Goal: Task Accomplishment & Management: Manage account settings

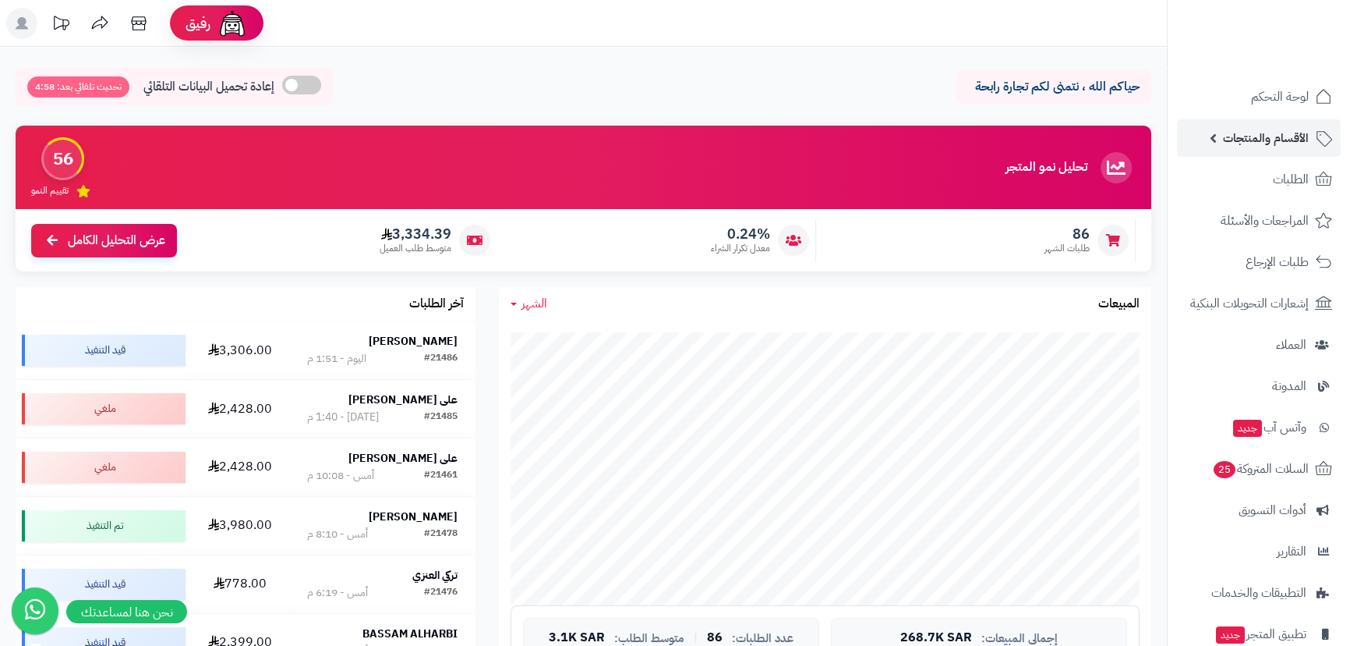
click at [1296, 143] on span "الأقسام والمنتجات" at bounding box center [1266, 138] width 86 height 22
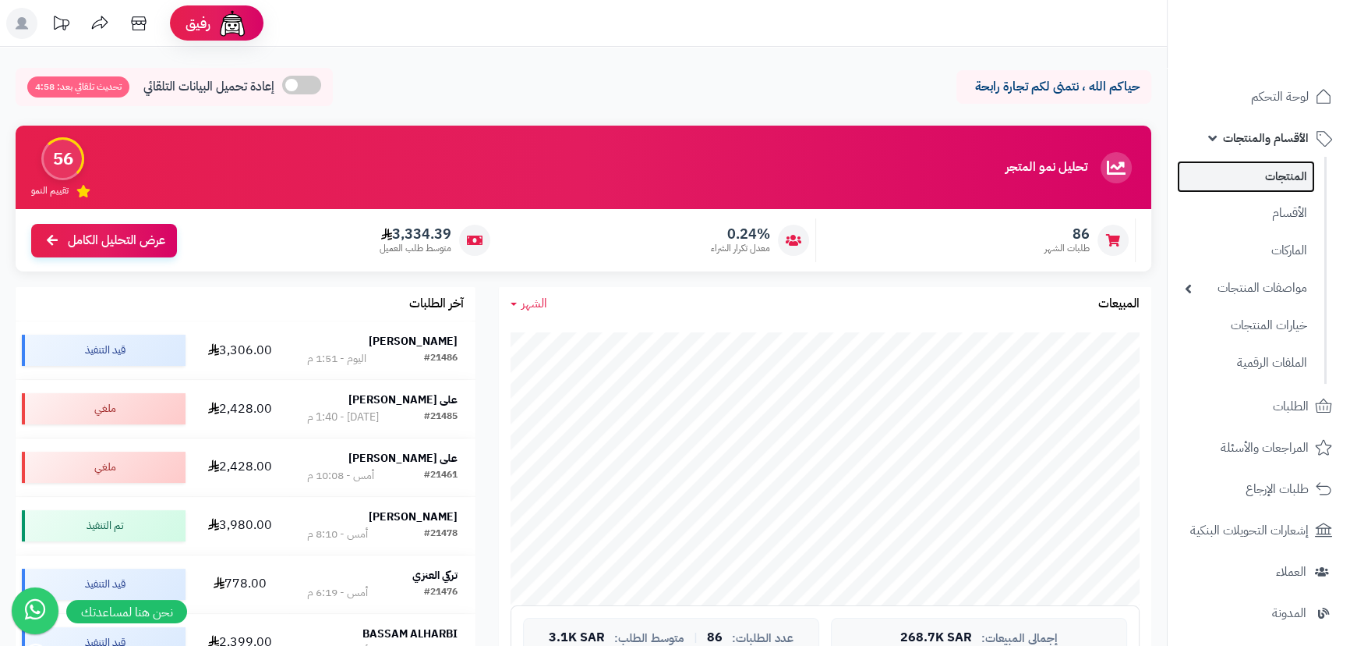
click at [1289, 171] on link "المنتجات" at bounding box center [1246, 177] width 138 height 32
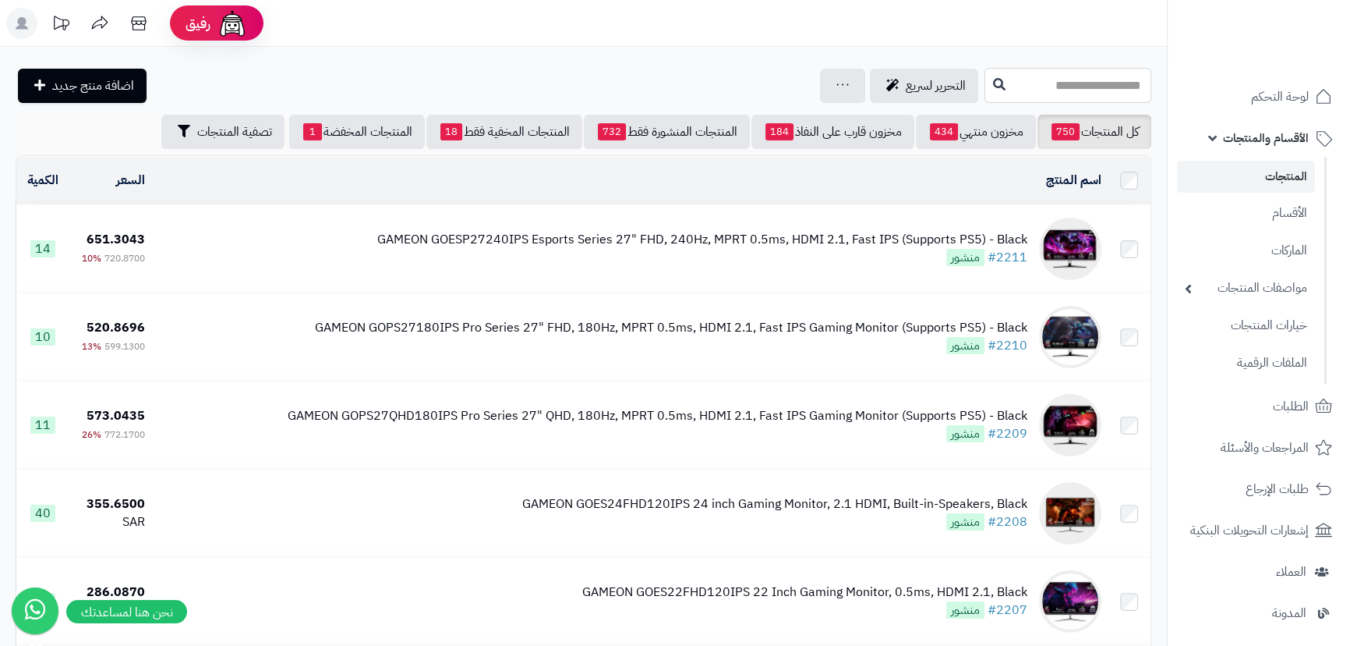
click at [985, 96] on input "text" at bounding box center [1068, 85] width 167 height 35
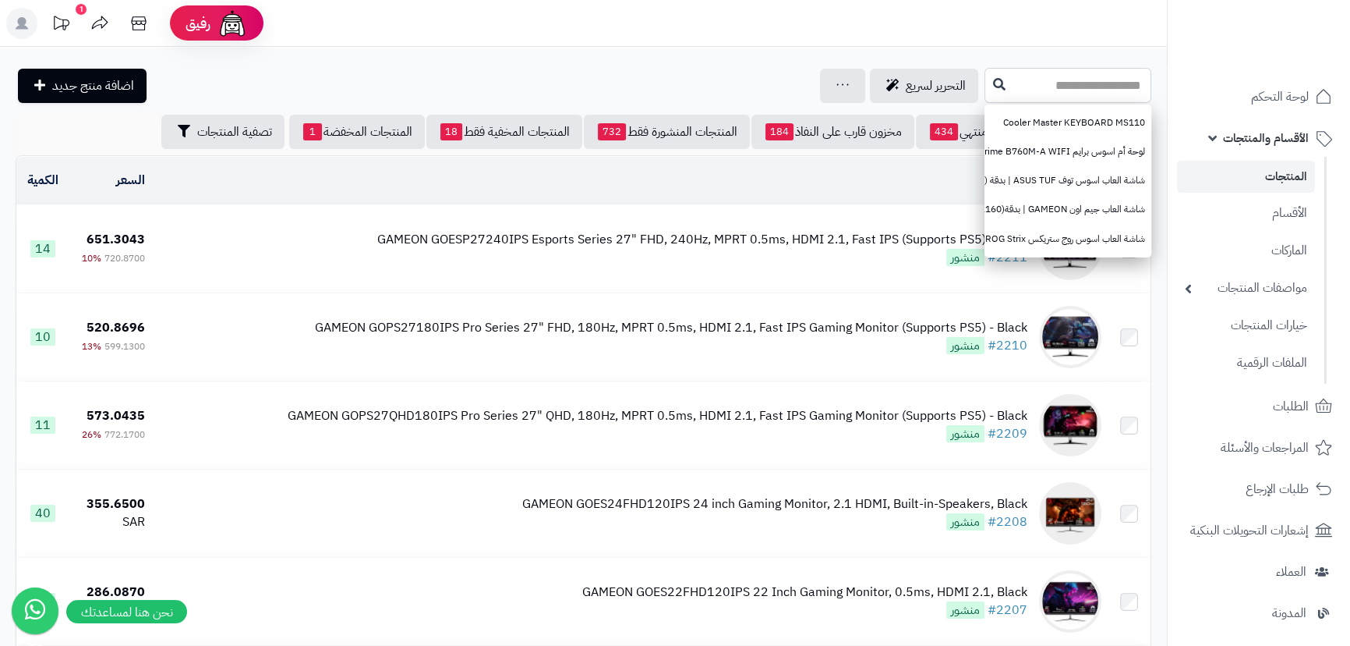
click at [985, 90] on input "text" at bounding box center [1068, 85] width 167 height 35
click at [985, 87] on input "text" at bounding box center [1068, 85] width 167 height 35
type input "****"
click at [993, 83] on icon at bounding box center [999, 83] width 12 height 12
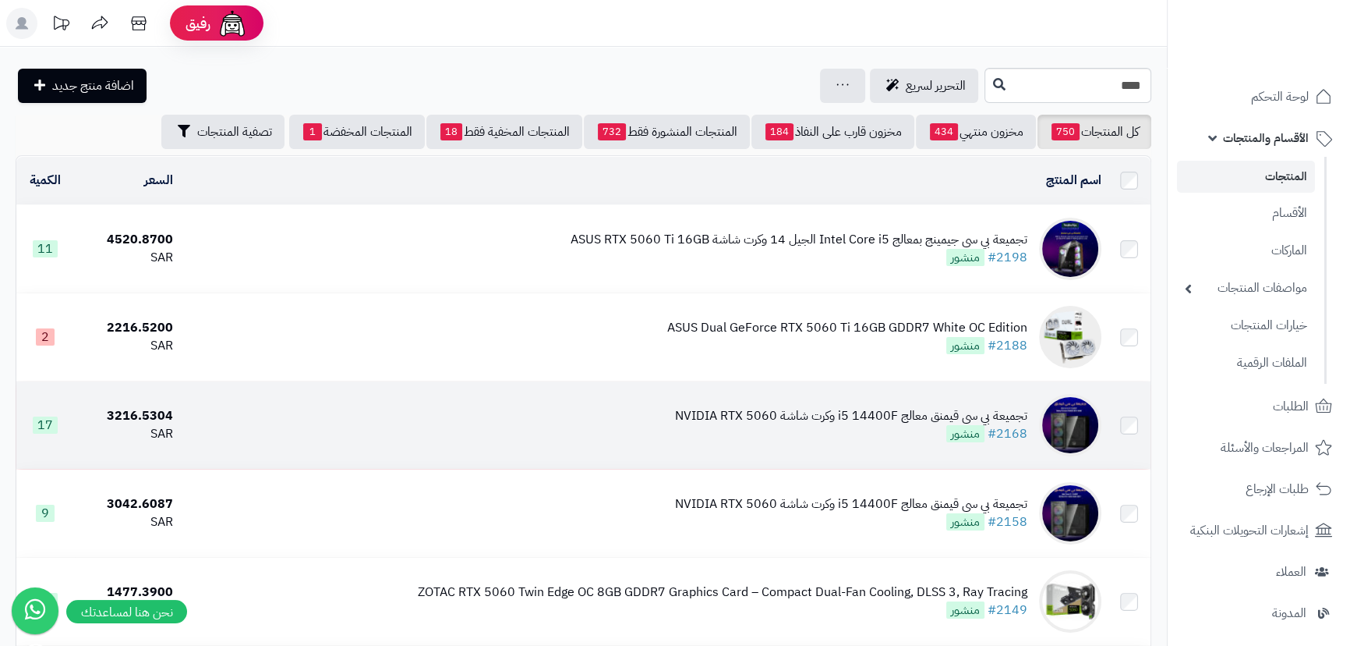
click at [755, 409] on div "تجميعة بي سي قيمنق معالج i5 14400F وكرت شاشة NVIDIA RTX 5060" at bounding box center [851, 416] width 352 height 18
click at [709, 409] on div "تجميعة بي سي قيمنق معالج i5 14400F وكرت شاشة NVIDIA RTX 5060" at bounding box center [851, 416] width 352 height 18
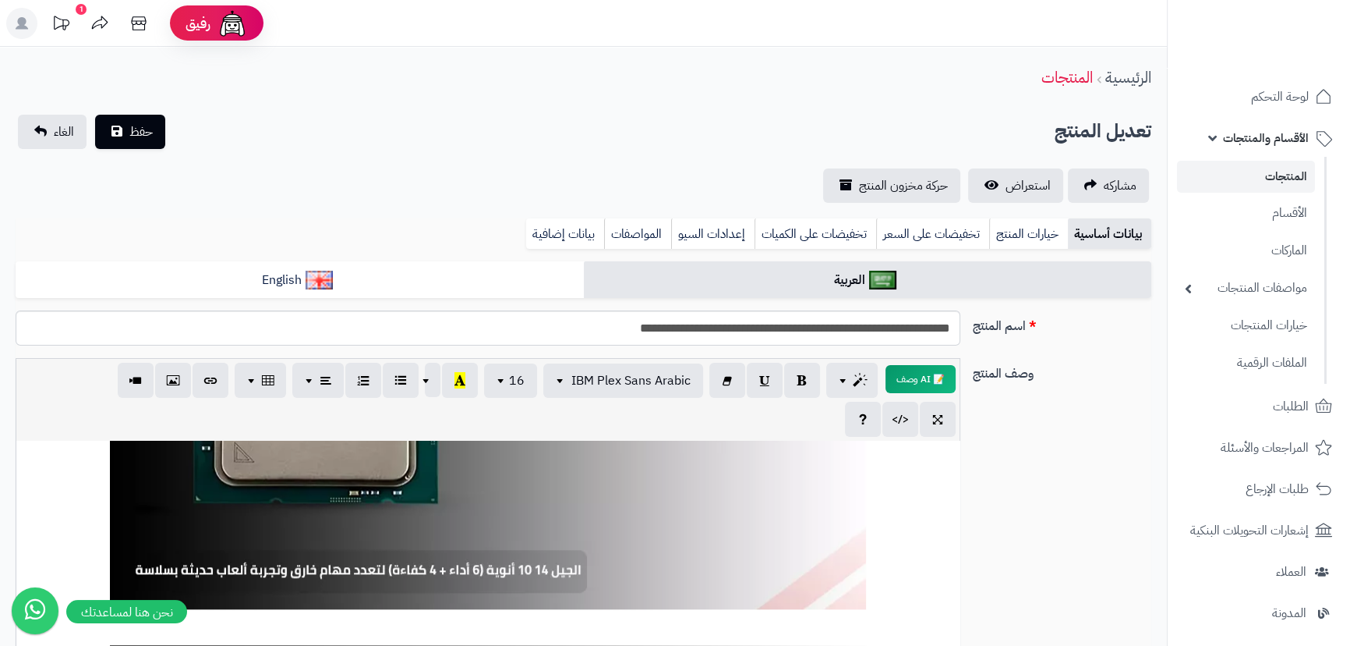
click link "المنتجات"
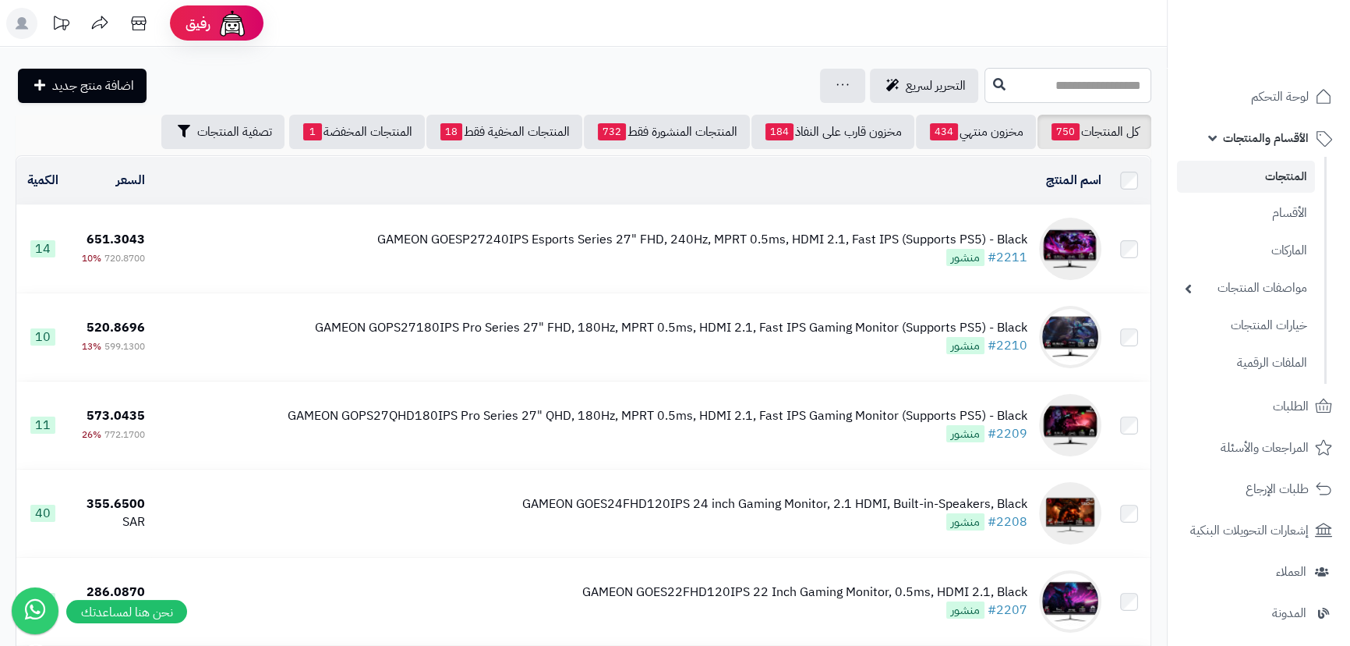
click at [999, 90] on input "text" at bounding box center [1068, 85] width 167 height 35
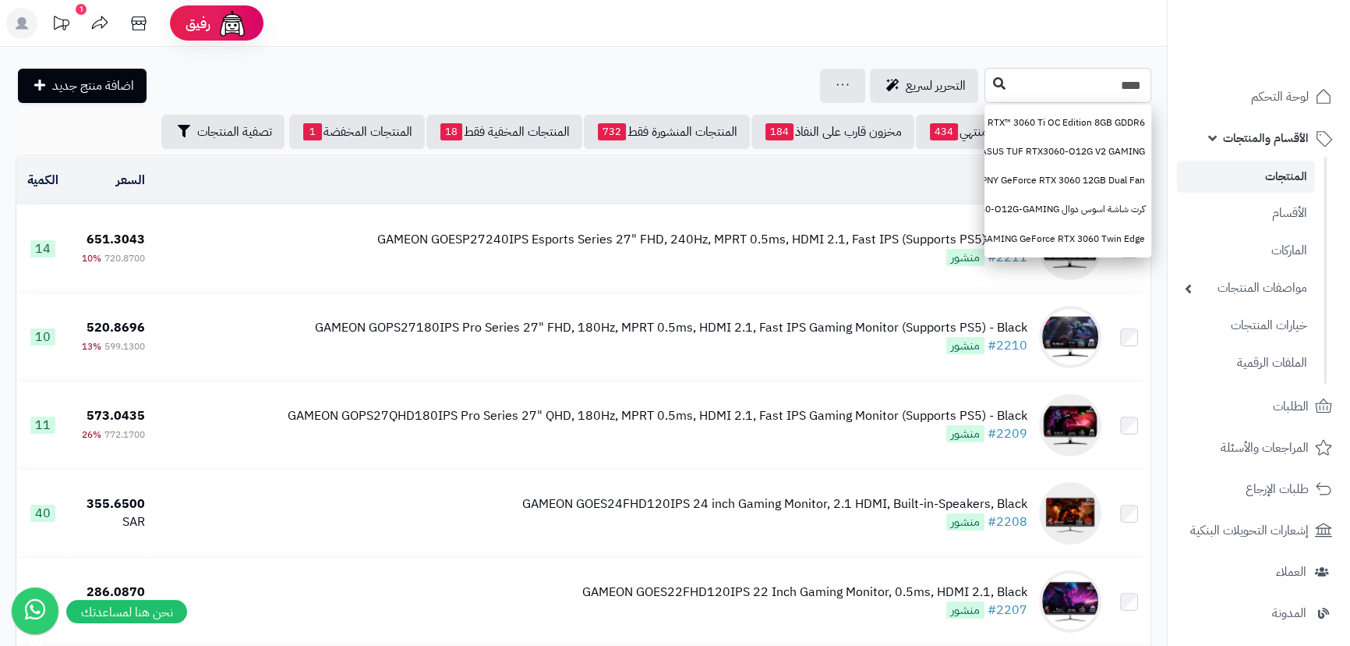
type input "****"
click at [993, 88] on icon at bounding box center [999, 83] width 12 height 12
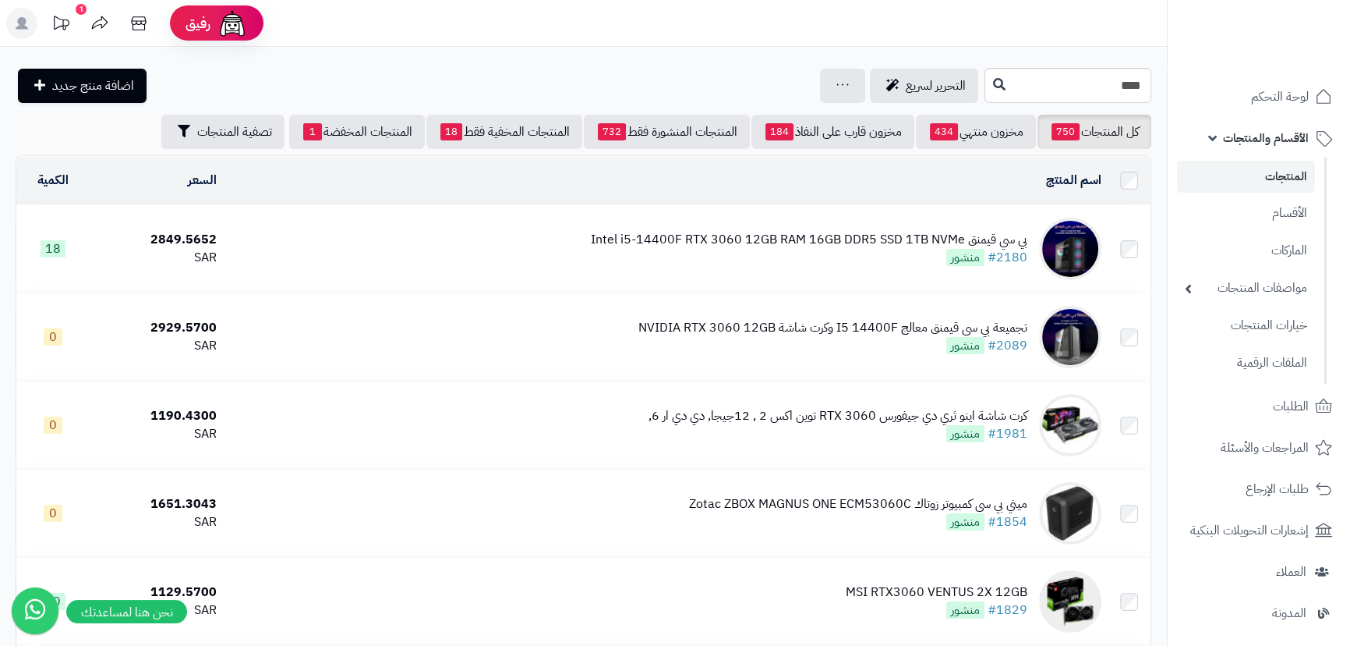
click at [776, 240] on div "بي سي قيمنق Intel i5-14400F RTX 3060 12GB RAM 16GB DDR5 SSD 1TB NVMe" at bounding box center [809, 240] width 437 height 18
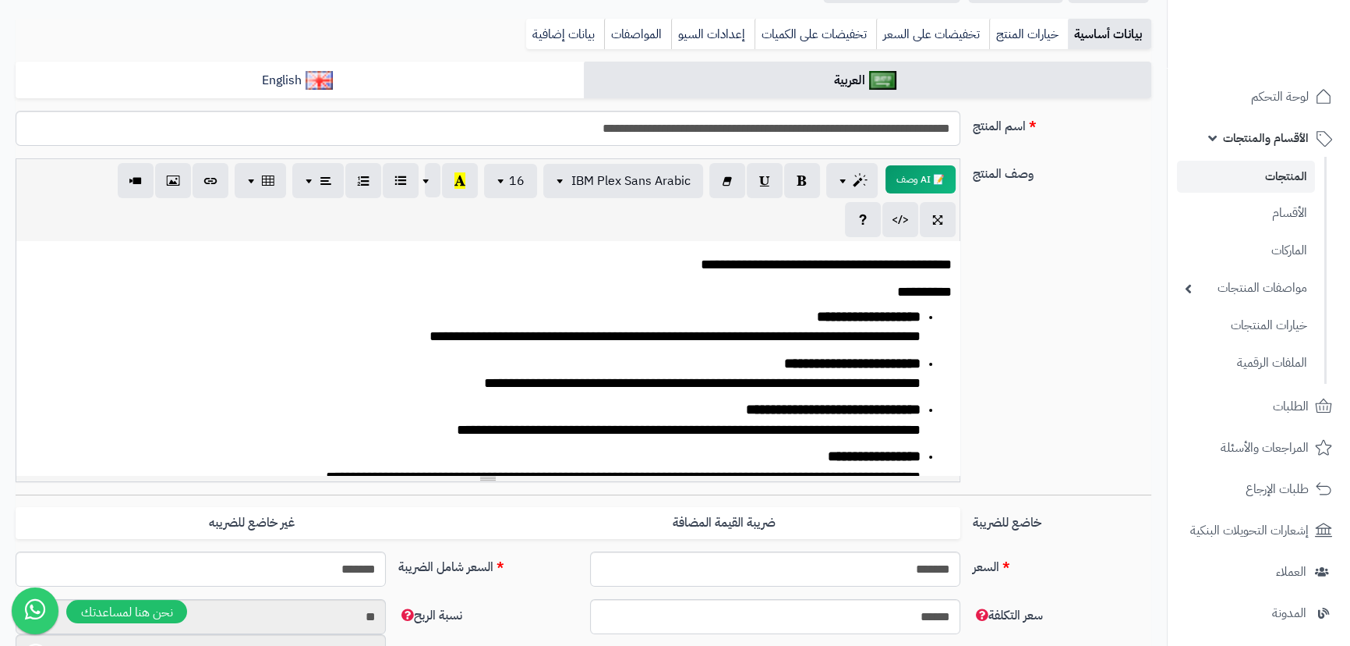
scroll to position [212, 0]
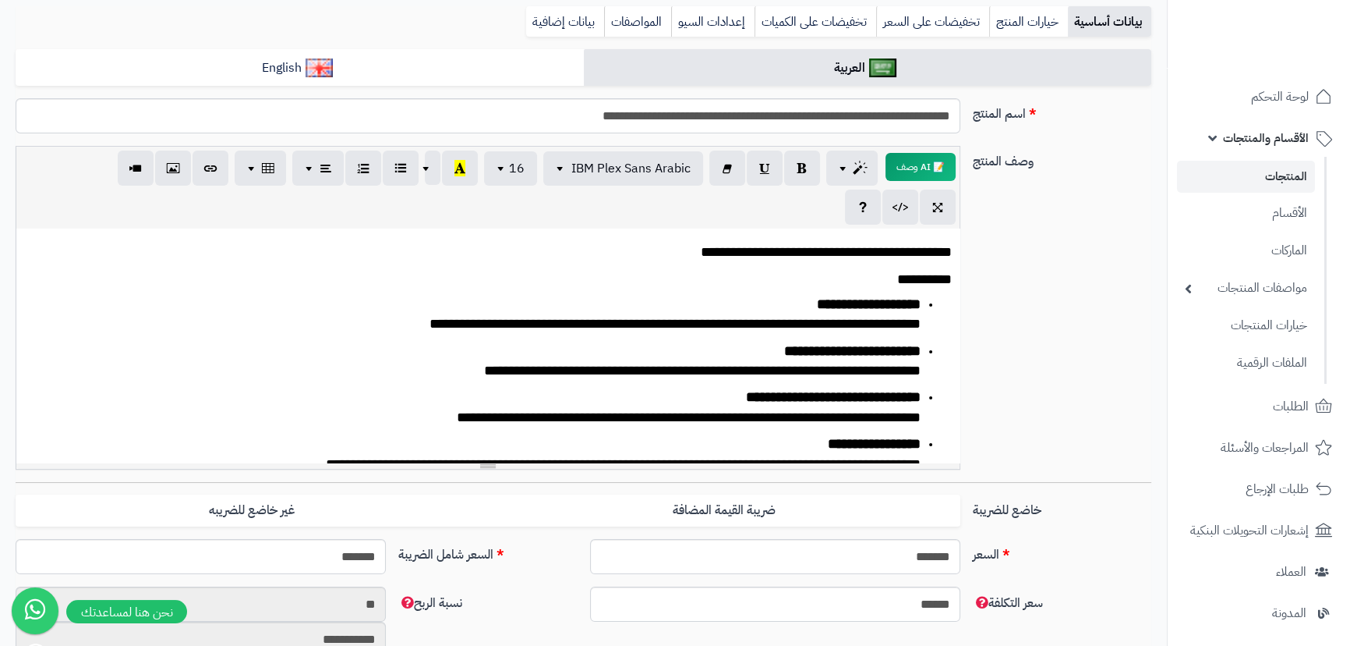
click at [763, 366] on span "**********" at bounding box center [702, 370] width 437 height 14
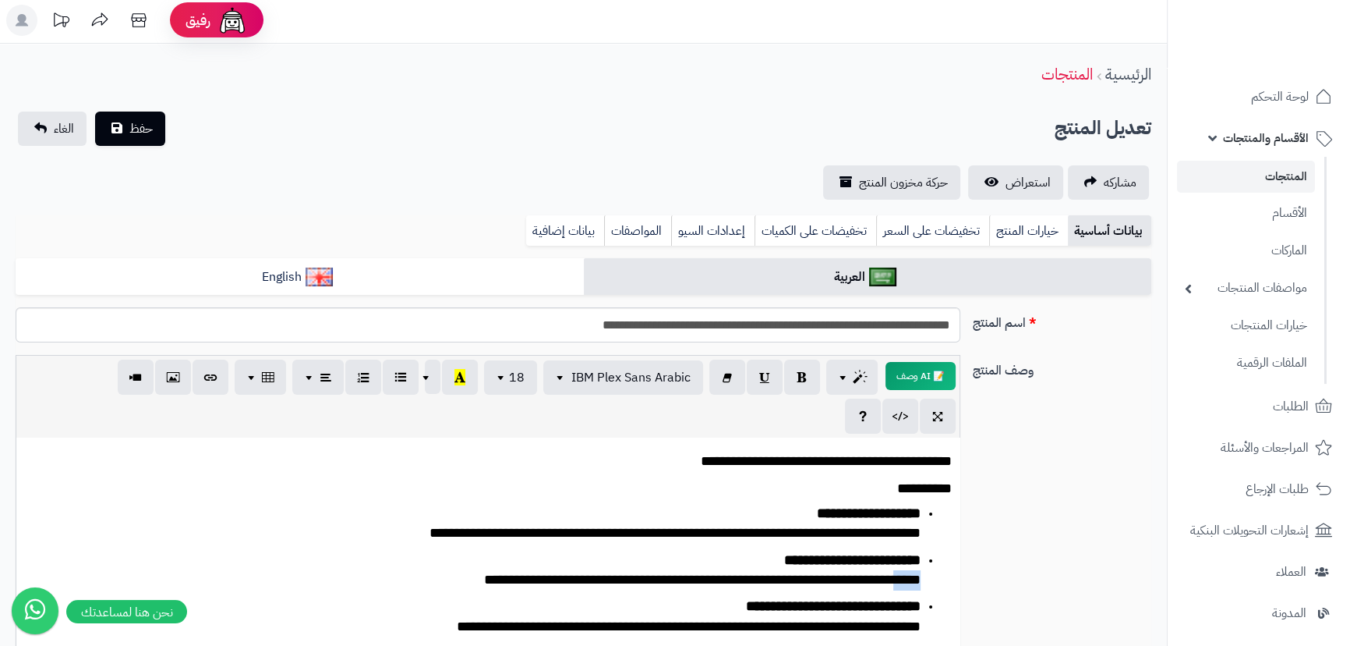
scroll to position [0, 0]
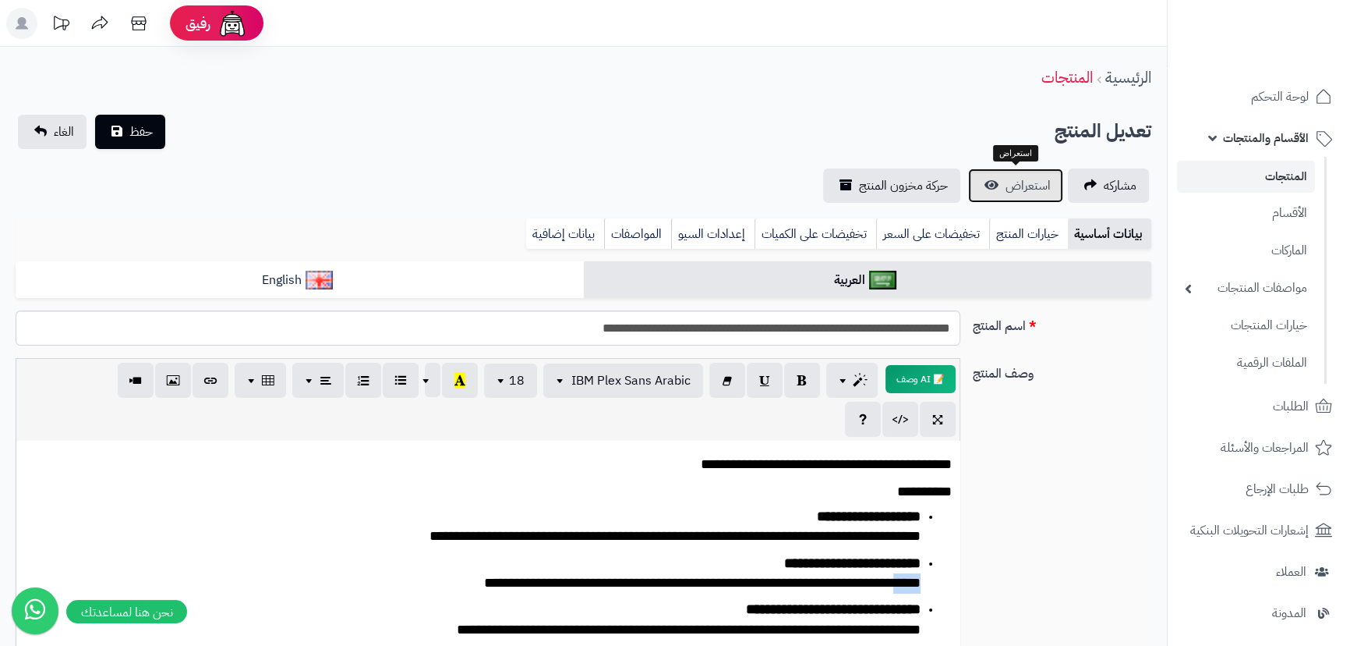
click at [1017, 172] on link "استعراض" at bounding box center [1015, 185] width 95 height 34
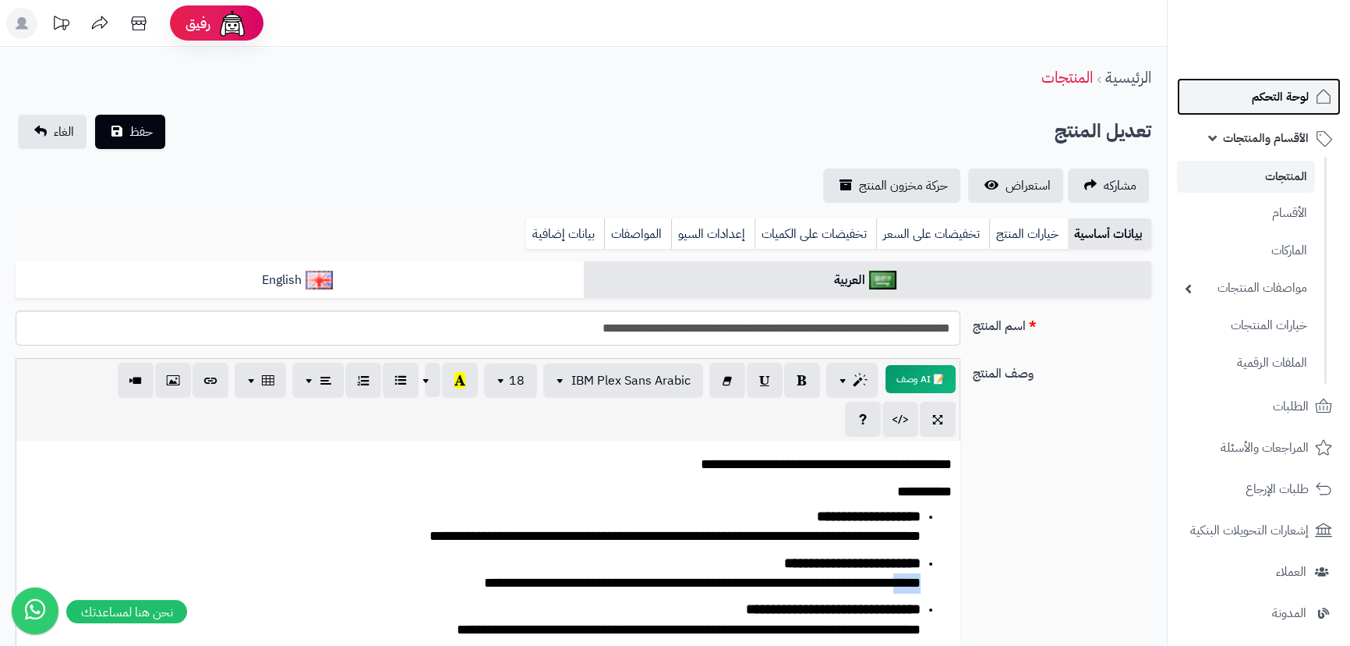
click at [1247, 93] on link "لوحة التحكم" at bounding box center [1259, 96] width 164 height 37
click at [1234, 108] on link "لوحة التحكم" at bounding box center [1259, 96] width 164 height 37
click at [1240, 87] on link "لوحة التحكم" at bounding box center [1259, 96] width 164 height 37
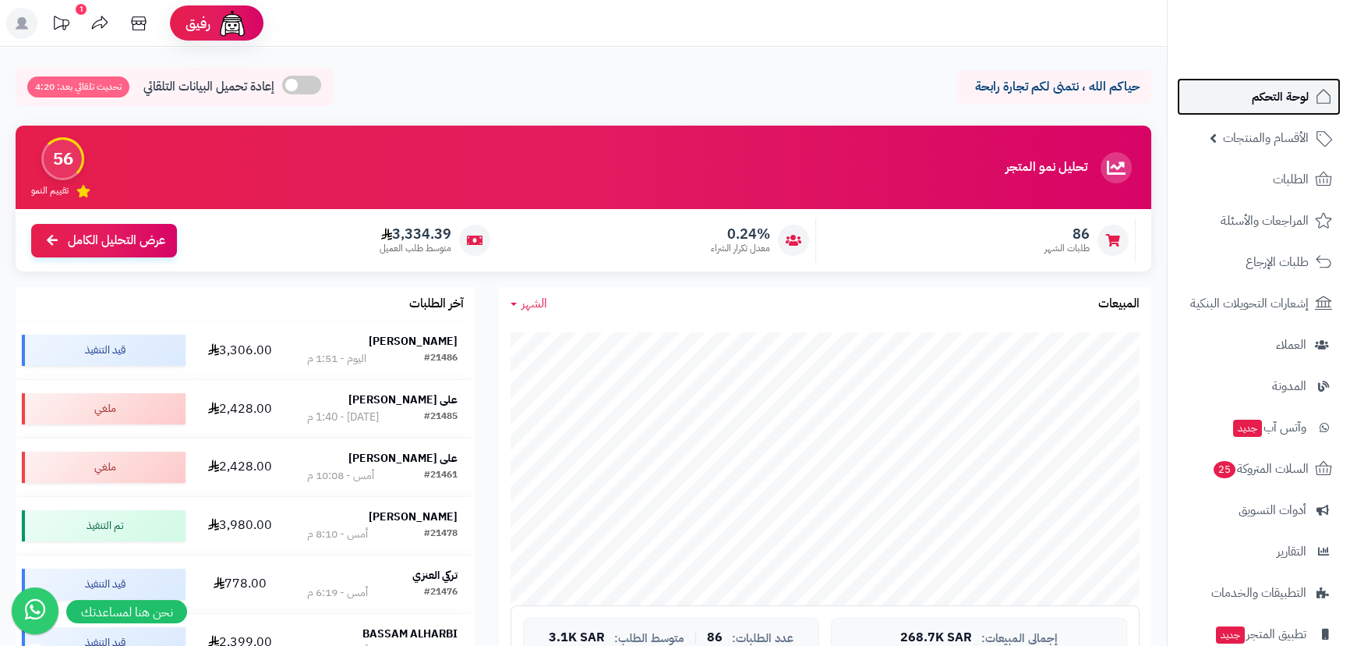
click at [1241, 90] on link "لوحة التحكم" at bounding box center [1259, 96] width 164 height 37
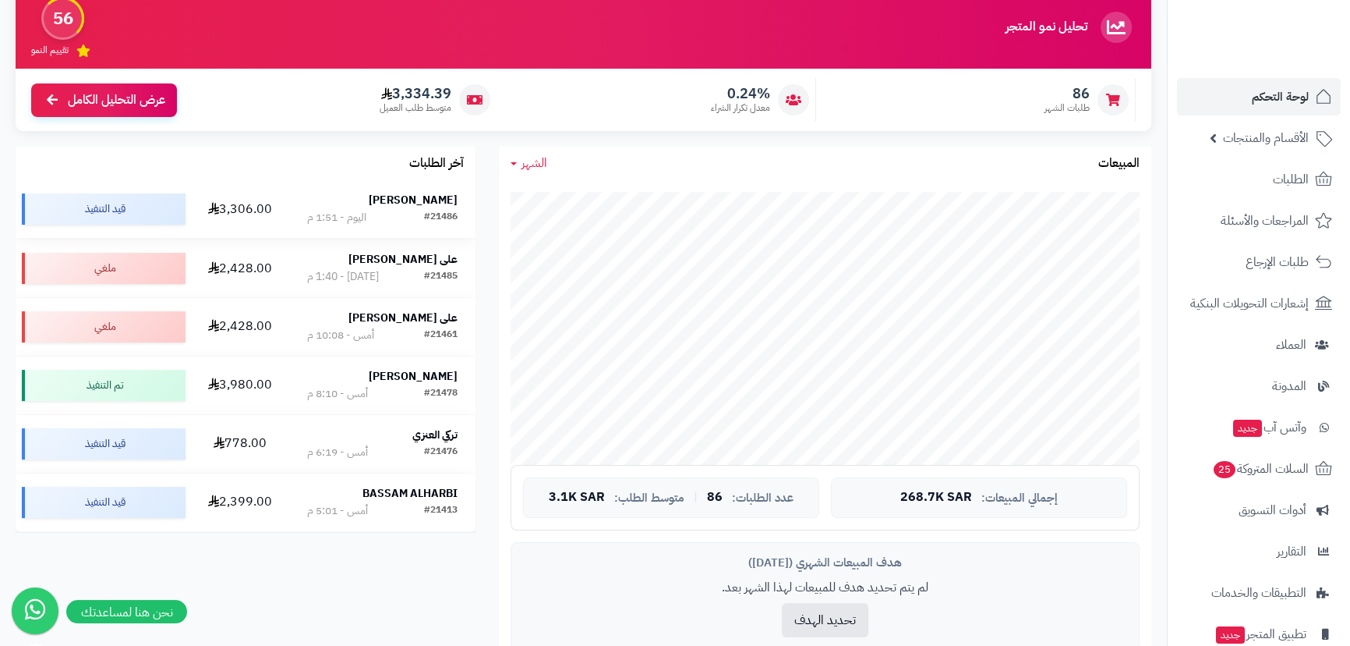
scroll to position [141, 0]
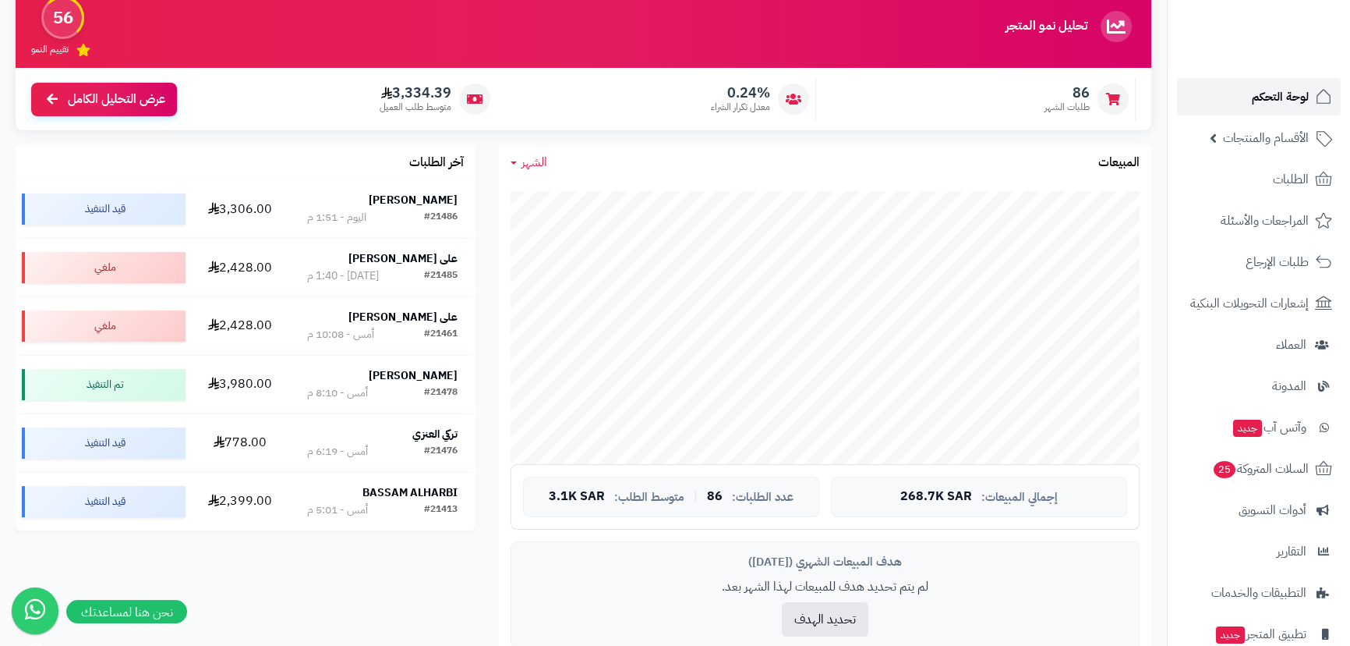
click at [1226, 104] on link "لوحة التحكم" at bounding box center [1259, 96] width 164 height 37
click at [435, 206] on strong "Ibrahim Aleniezi" at bounding box center [413, 199] width 89 height 16
click at [434, 194] on strong "Ibrahim Aleniezi" at bounding box center [413, 199] width 89 height 16
click at [424, 194] on strong "Ibrahim Aleniezi" at bounding box center [413, 199] width 89 height 16
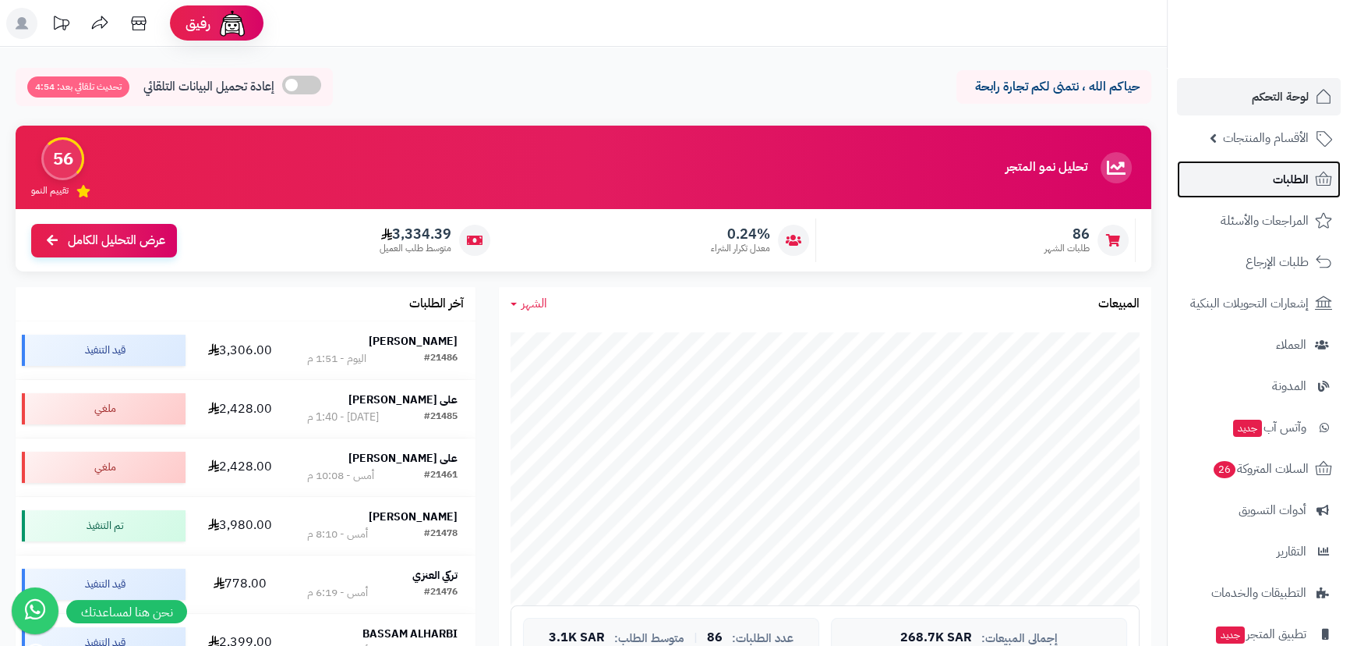
click at [1244, 179] on link "الطلبات" at bounding box center [1259, 179] width 164 height 37
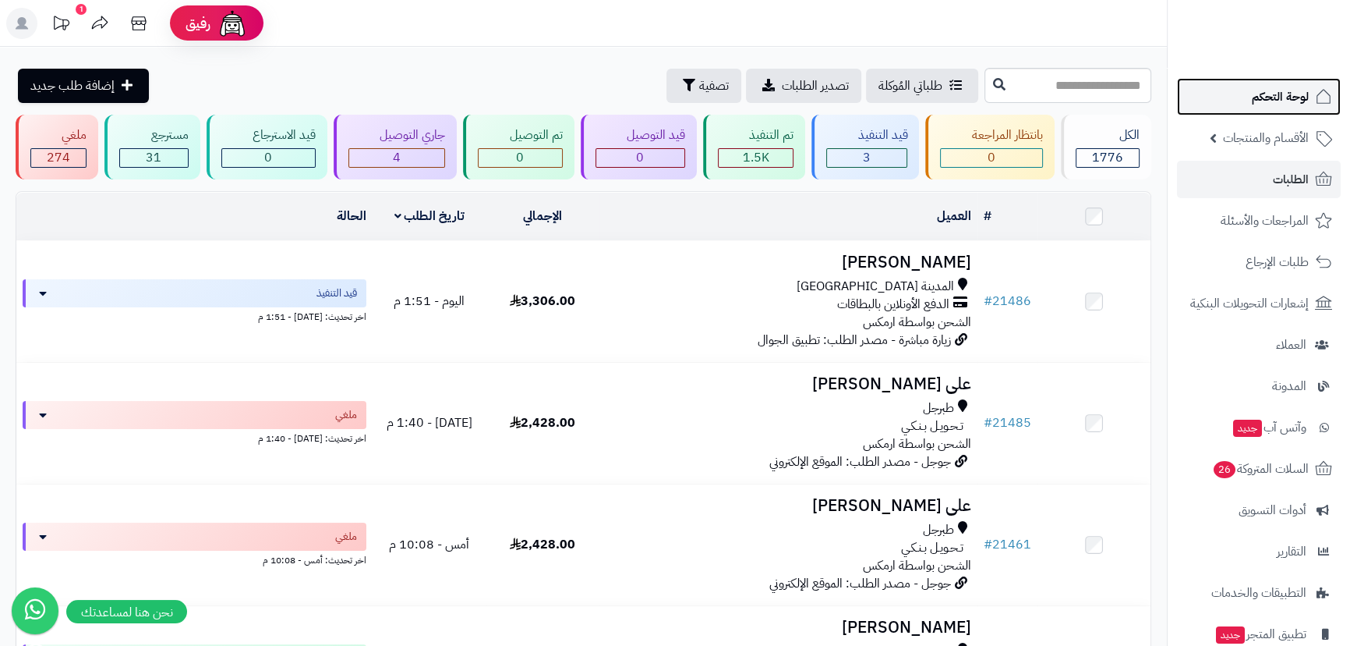
click at [1279, 100] on span "لوحة التحكم" at bounding box center [1280, 97] width 57 height 22
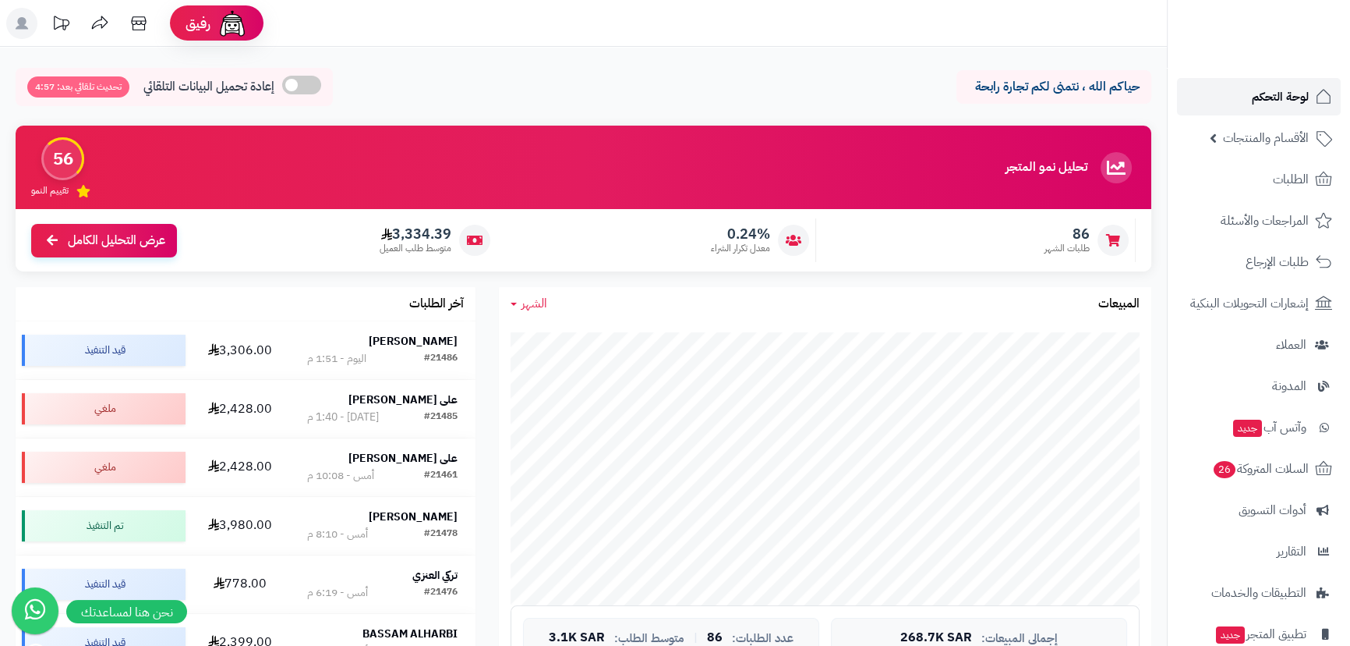
click at [1238, 88] on link "لوحة التحكم" at bounding box center [1259, 96] width 164 height 37
click at [1208, 104] on link "لوحة التحكم" at bounding box center [1259, 96] width 164 height 37
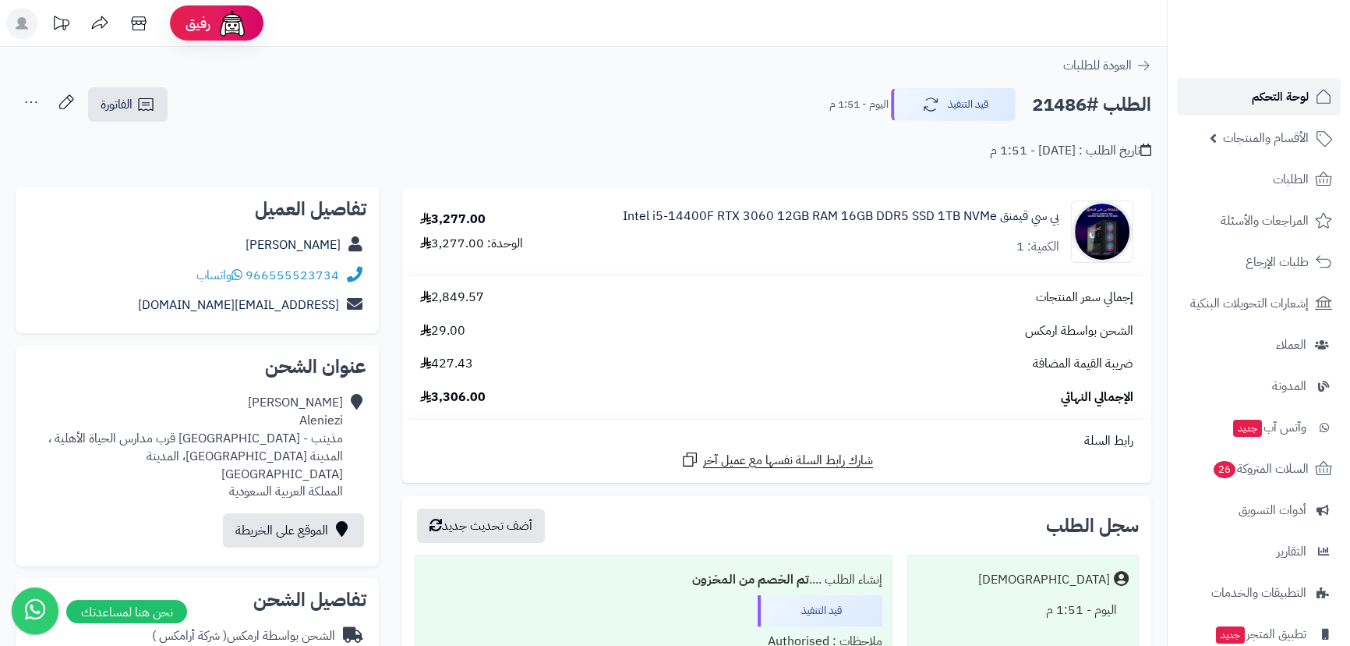
click at [1219, 93] on link "لوحة التحكم" at bounding box center [1259, 96] width 164 height 37
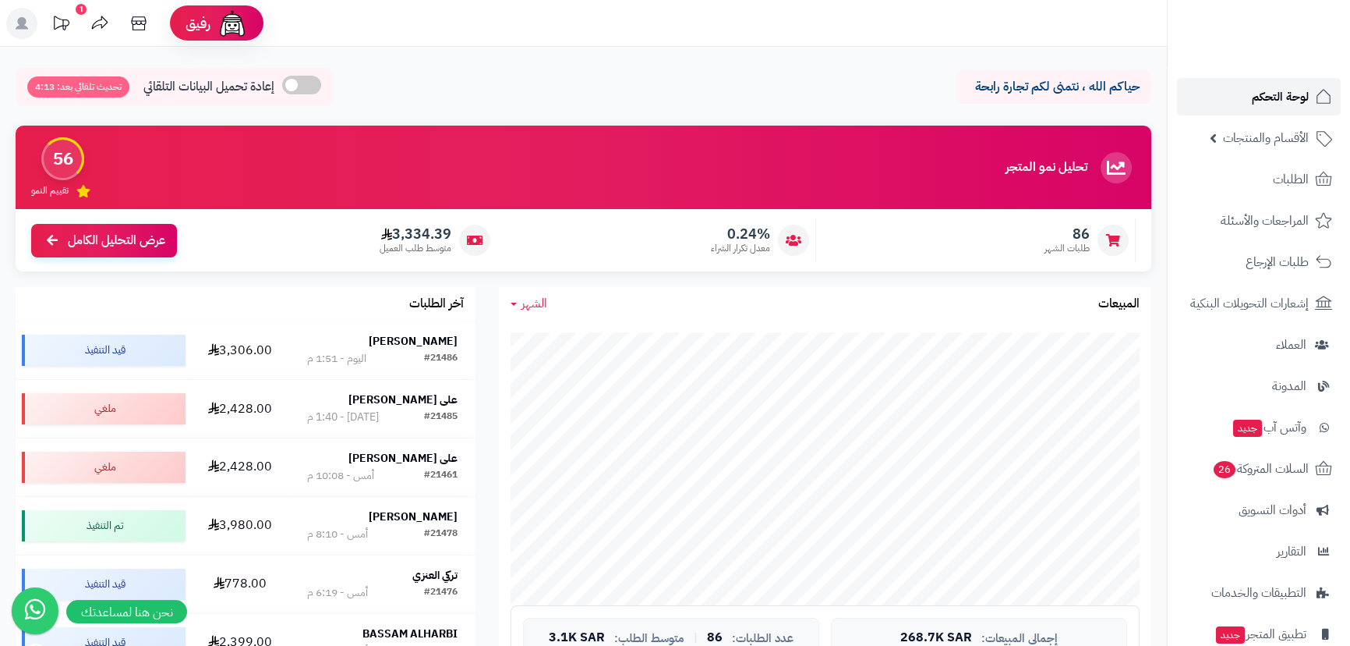
click at [1232, 94] on link "لوحة التحكم" at bounding box center [1259, 96] width 164 height 37
click at [1203, 87] on link "لوحة التحكم" at bounding box center [1259, 96] width 164 height 37
